Goal: Task Accomplishment & Management: Manage account settings

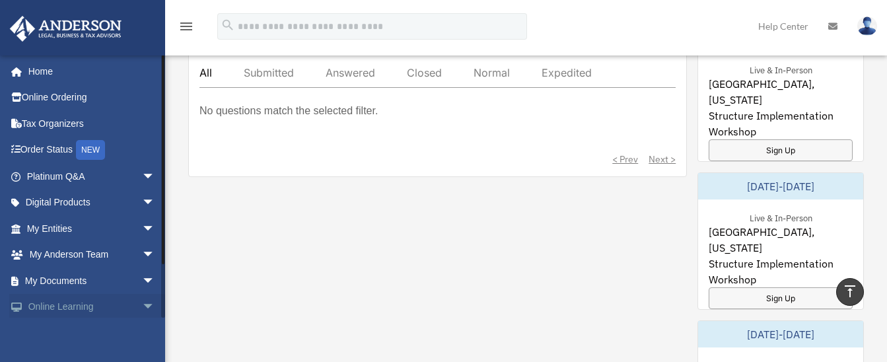
scroll to position [806, 0]
click at [54, 75] on link "Home" at bounding box center [92, 71] width 166 height 26
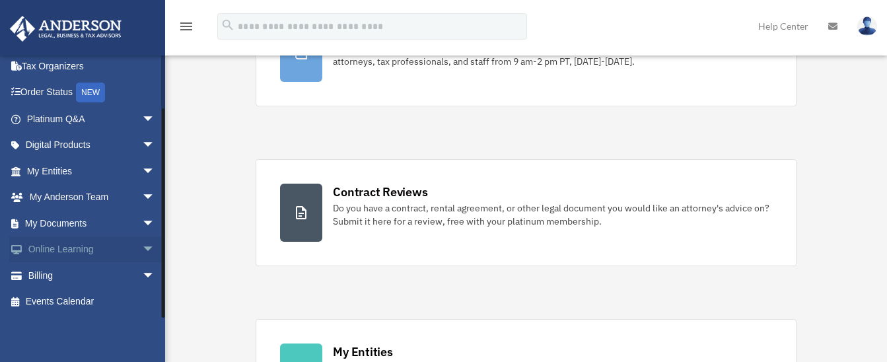
scroll to position [57, 0]
click at [123, 274] on link "Billing arrow_drop_down" at bounding box center [92, 276] width 166 height 26
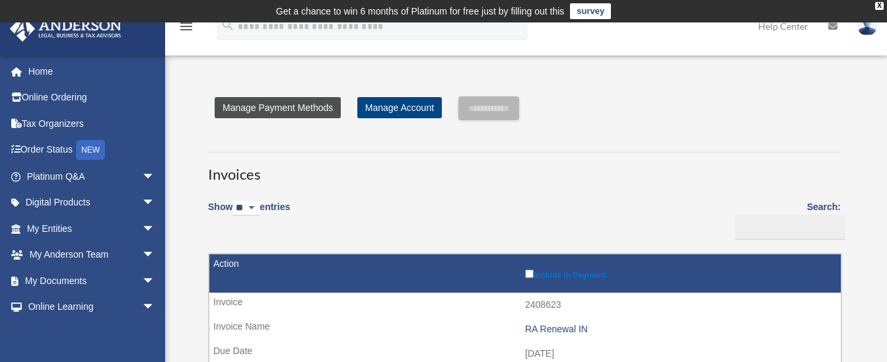
click at [313, 106] on link "Manage Payment Methods" at bounding box center [278, 107] width 126 height 21
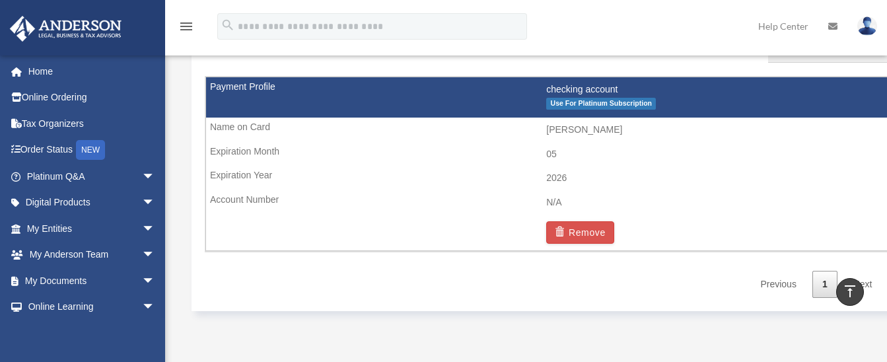
scroll to position [889, 0]
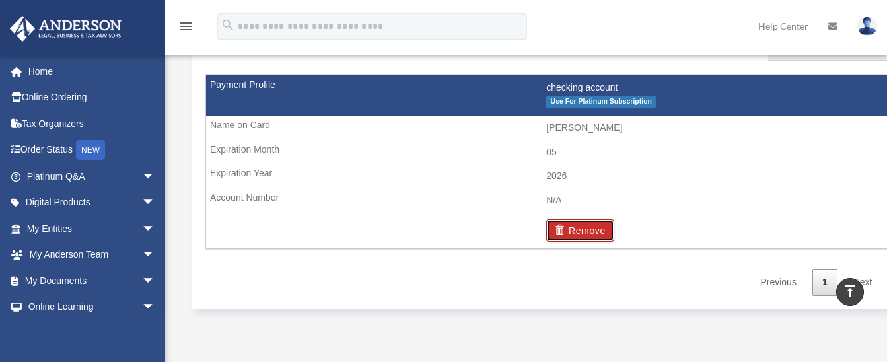
click at [584, 229] on button "Remove" at bounding box center [581, 230] width 68 height 22
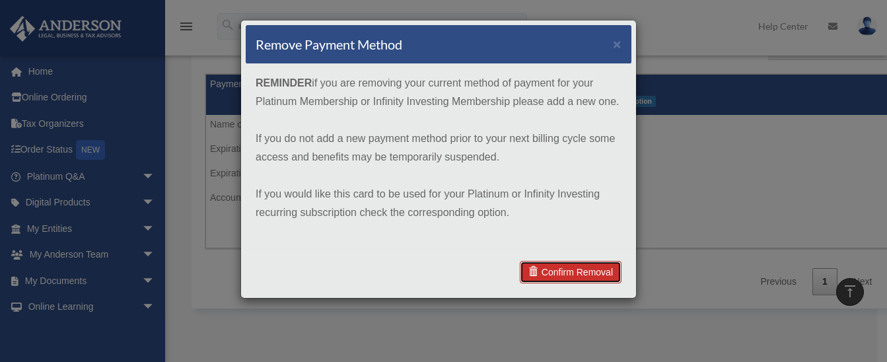
click at [562, 268] on link "Confirm Removal" at bounding box center [571, 272] width 102 height 22
